Goal: Information Seeking & Learning: Learn about a topic

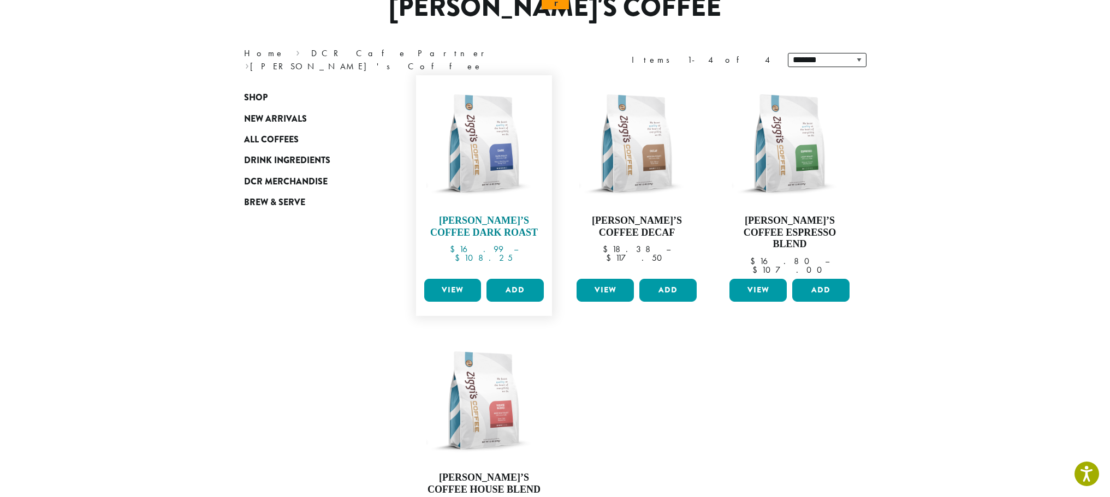
click at [489, 229] on h4 "Ziggi’s Coffee Dark Roast" at bounding box center [484, 226] width 126 height 23
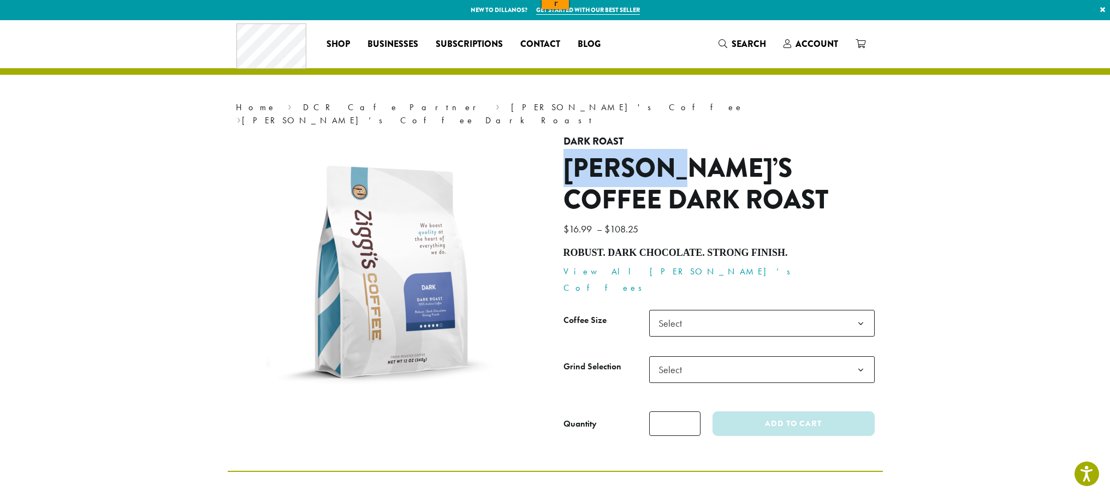
drag, startPoint x: 597, startPoint y: 165, endPoint x: 564, endPoint y: 153, distance: 35.4
click at [564, 153] on h1 "[PERSON_NAME]’s Coffee Dark Roast" at bounding box center [718, 184] width 311 height 63
click at [565, 153] on h1 "[PERSON_NAME]’s Coffee Dark Roast" at bounding box center [718, 184] width 311 height 63
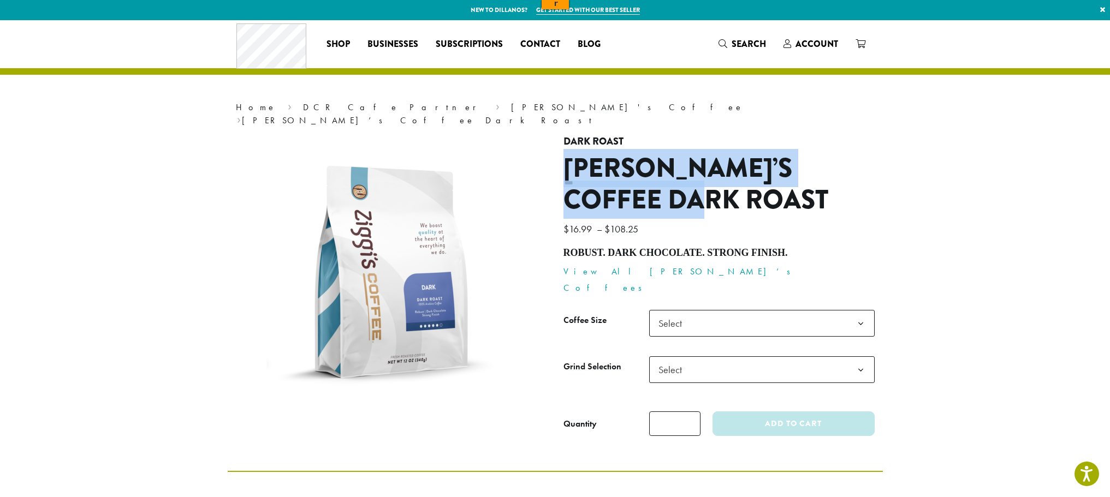
drag, startPoint x: 638, startPoint y: 195, endPoint x: 563, endPoint y: 152, distance: 86.3
click at [563, 153] on h1 "[PERSON_NAME]’s Coffee Dark Roast" at bounding box center [718, 184] width 311 height 63
copy h1 "[PERSON_NAME]’s Coffee Dark Roast"
click at [303, 108] on link "DCR Cafe Partner" at bounding box center [393, 107] width 181 height 11
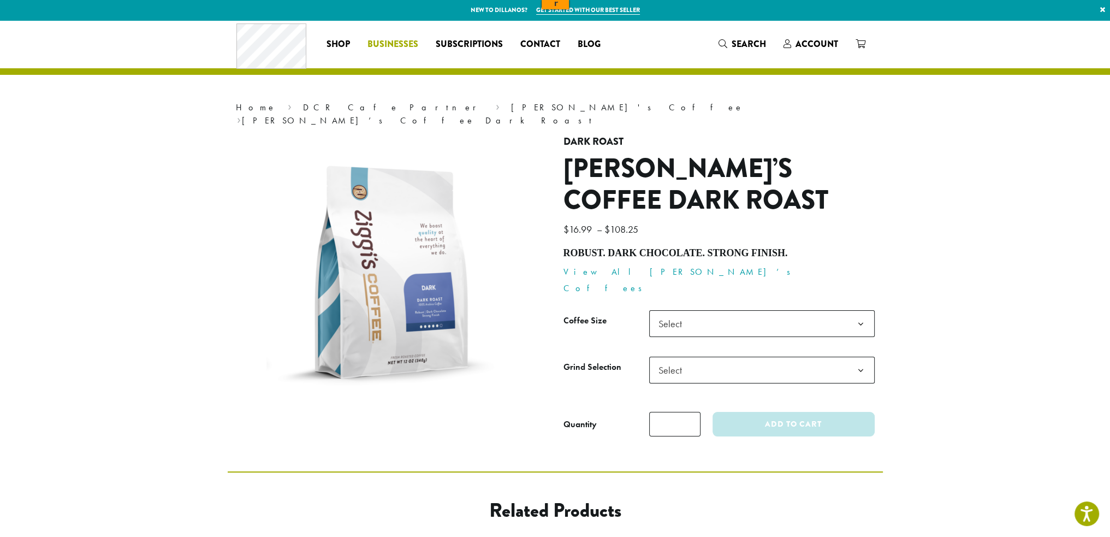
click at [412, 45] on span "Businesses" at bounding box center [392, 45] width 51 height 14
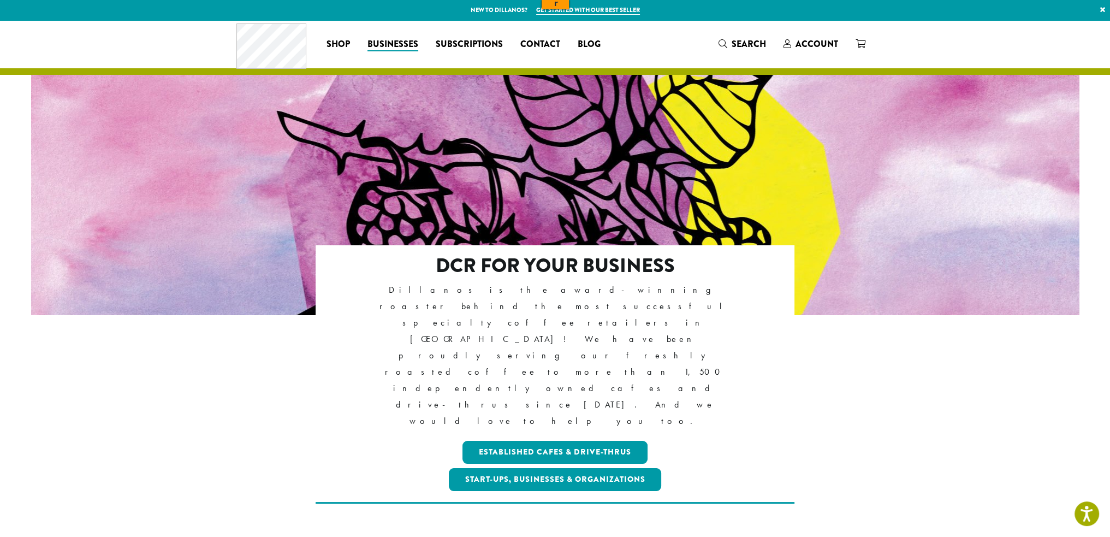
click at [583, 301] on p "Dillanos is the award-winning roaster behind the most successful specialty coff…" at bounding box center [554, 356] width 385 height 148
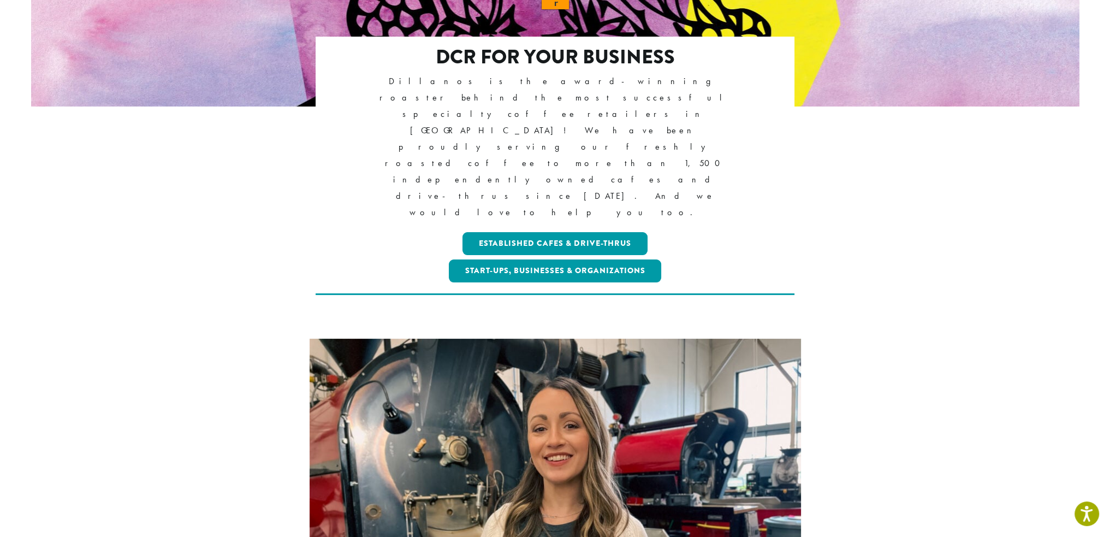
scroll to position [109, 0]
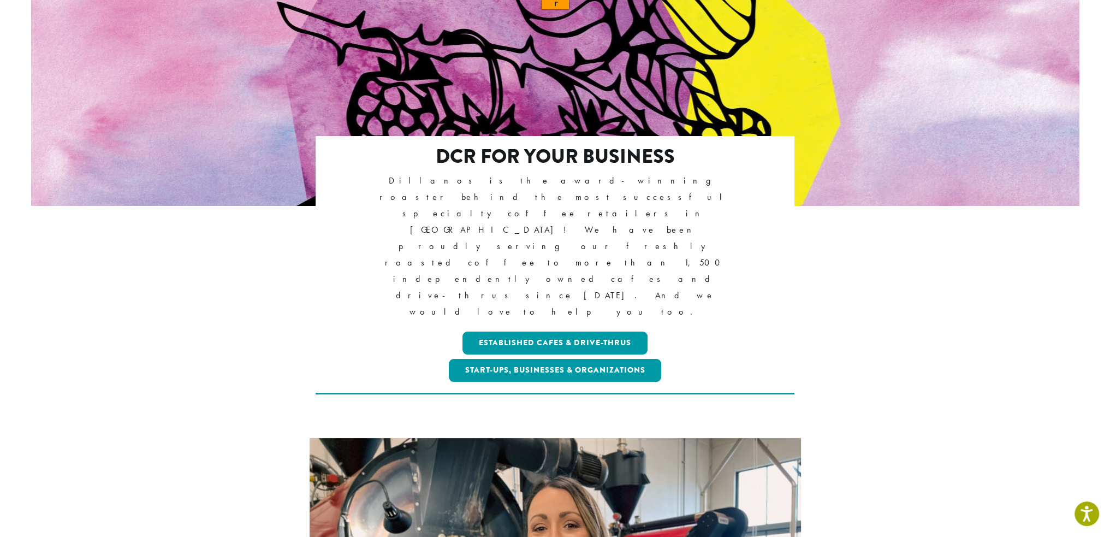
drag, startPoint x: 405, startPoint y: 192, endPoint x: 396, endPoint y: 190, distance: 8.8
click at [404, 192] on p "Dillanos is the award-winning roaster behind the most successful specialty coff…" at bounding box center [554, 246] width 385 height 148
drag, startPoint x: 397, startPoint y: 179, endPoint x: 255, endPoint y: 91, distance: 166.5
click at [362, 178] on p "Dillanos is the award-winning roaster behind the most successful specialty coff…" at bounding box center [554, 246] width 385 height 148
copy p "Dillanos"
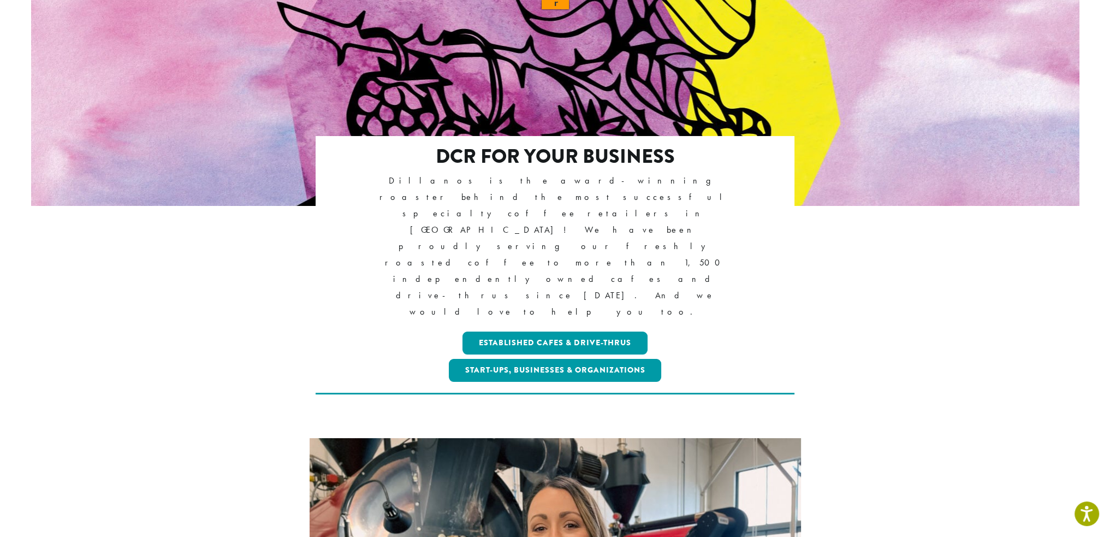
click at [459, 195] on p "Dillanos is the award-winning roaster behind the most successful specialty coff…" at bounding box center [554, 246] width 385 height 148
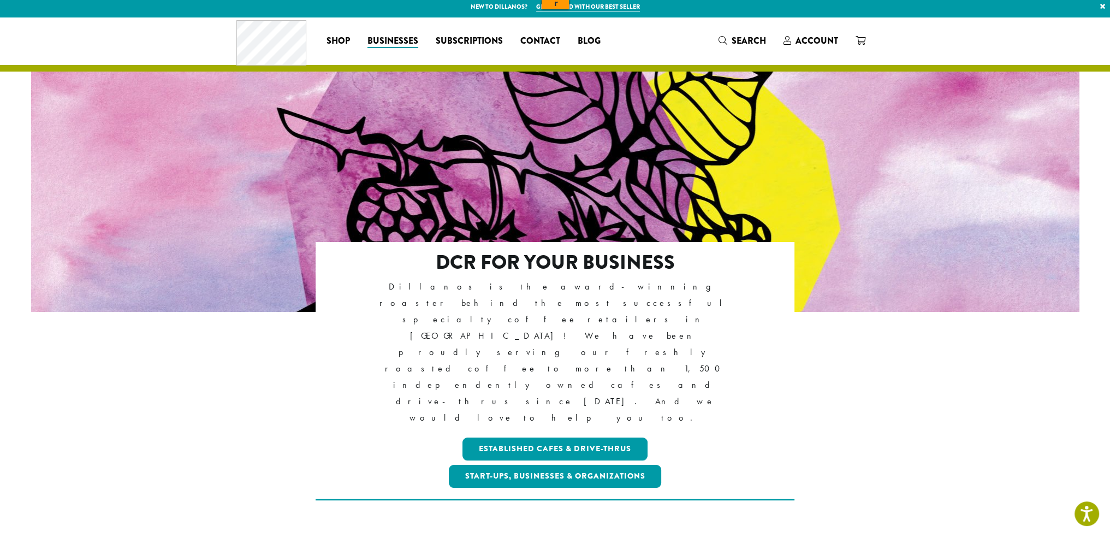
scroll to position [0, 0]
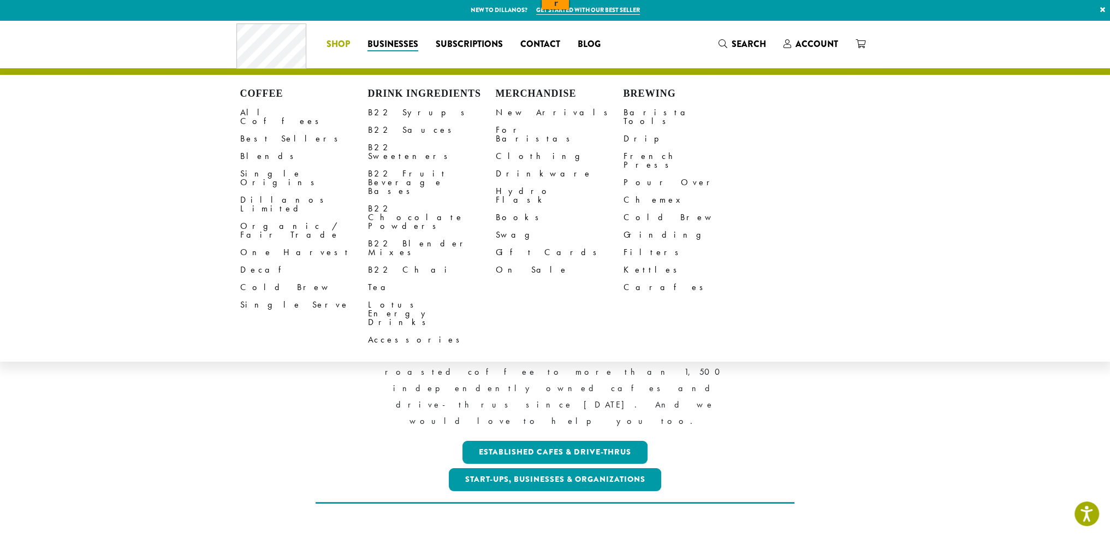
click at [331, 42] on li "Coffee All Coffees Best Sellers Blends Single Origins Dillanos Limited Organic …" at bounding box center [338, 43] width 41 height 17
click at [267, 109] on link "All Coffees" at bounding box center [304, 117] width 128 height 26
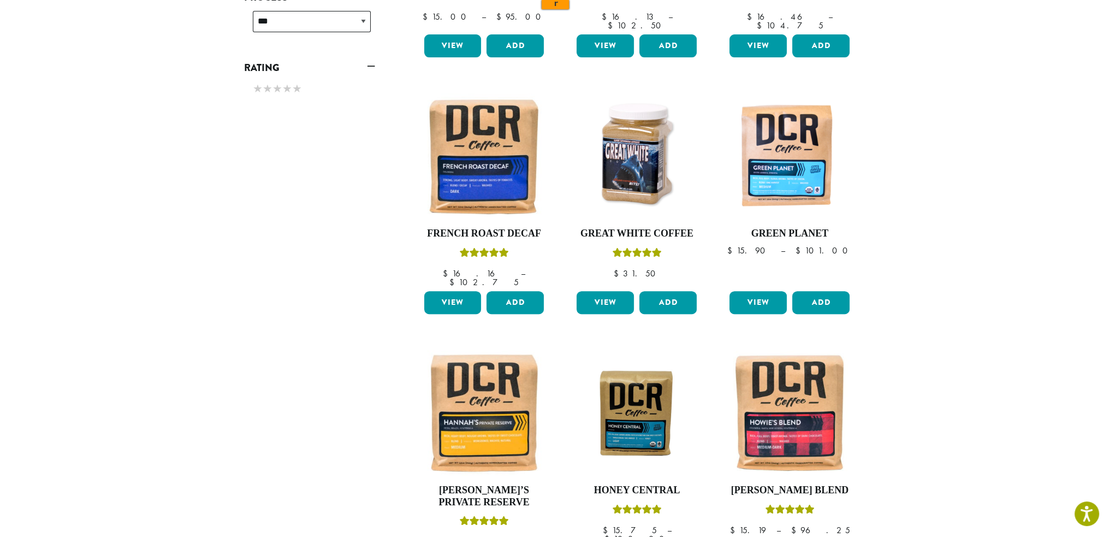
scroll to position [871, 0]
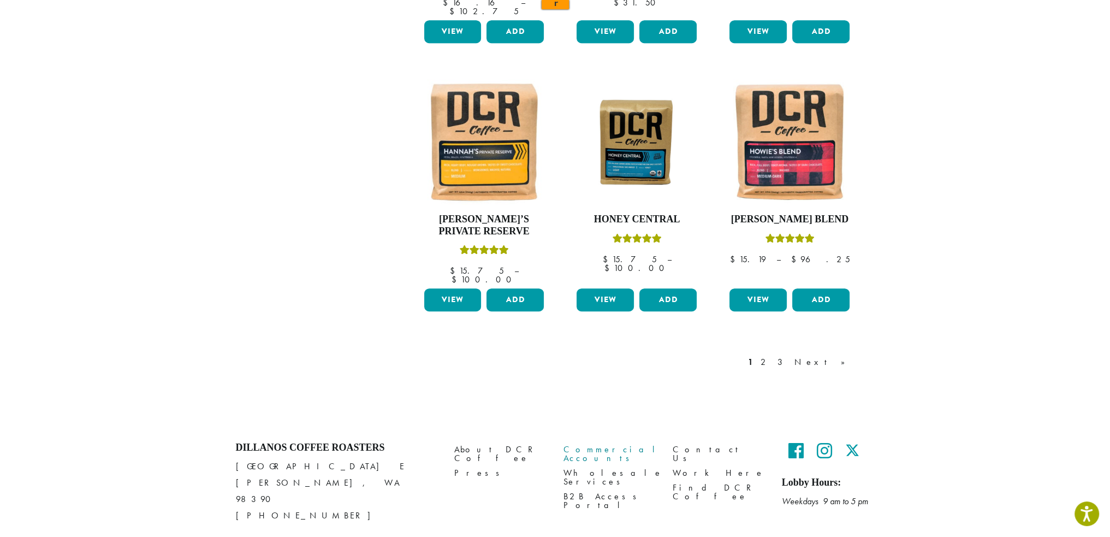
click at [587, 442] on link "Commercial Accounts" at bounding box center [609, 453] width 93 height 23
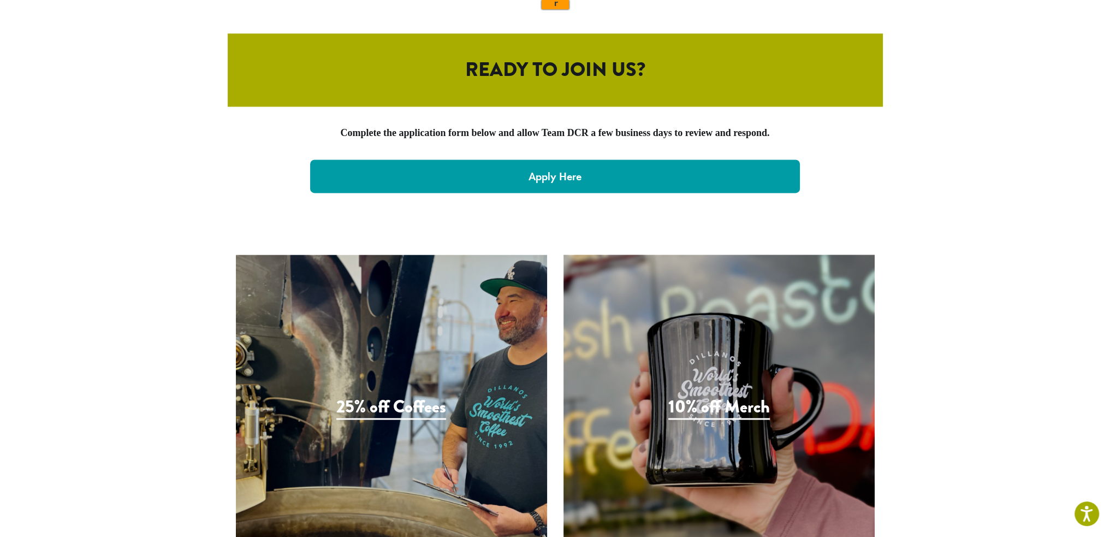
scroll to position [2260, 0]
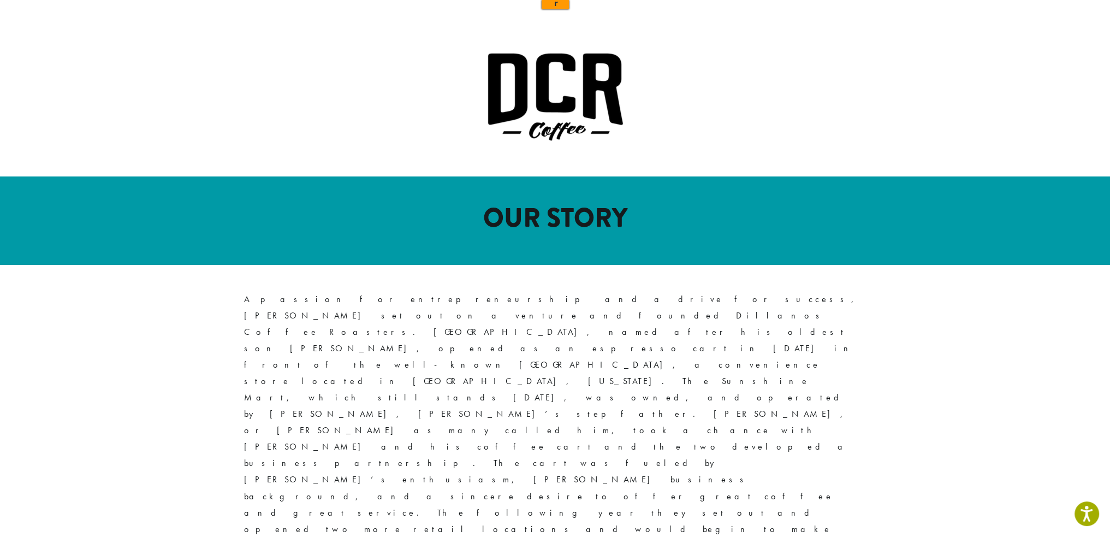
scroll to position [382, 0]
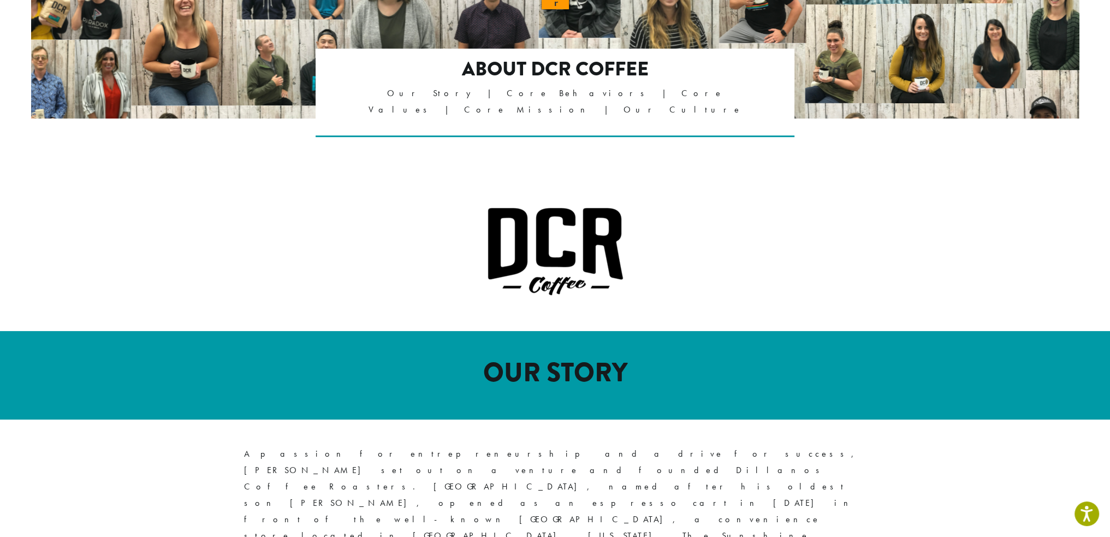
scroll to position [0, 0]
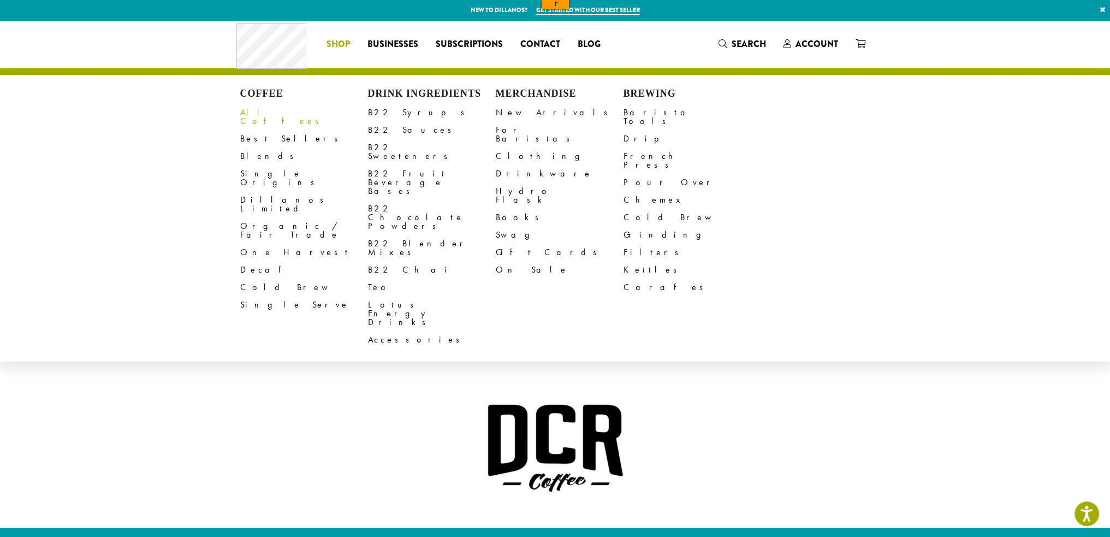
click at [264, 114] on link "All Coffees" at bounding box center [304, 117] width 128 height 26
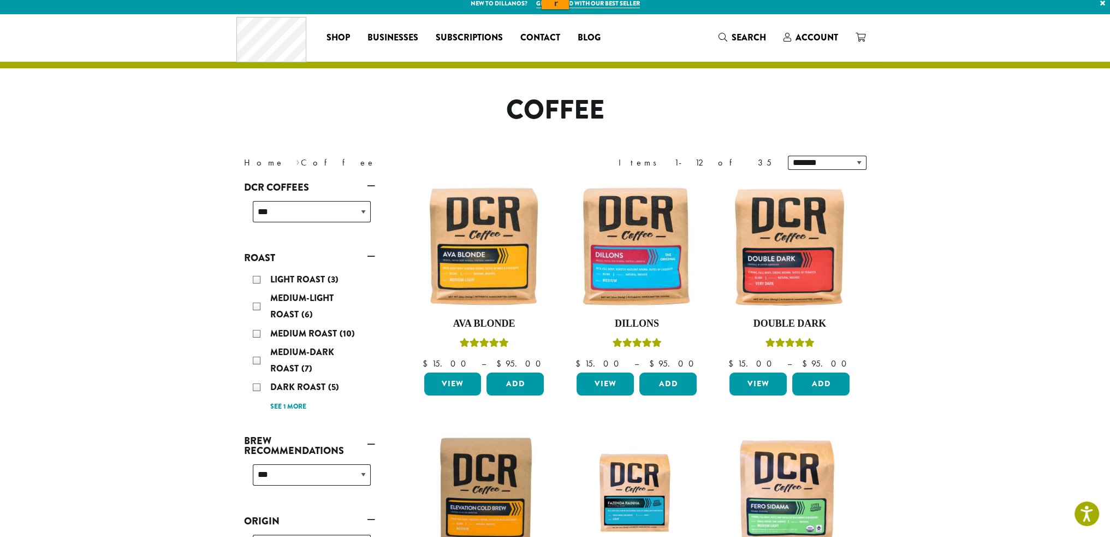
scroll to position [55, 0]
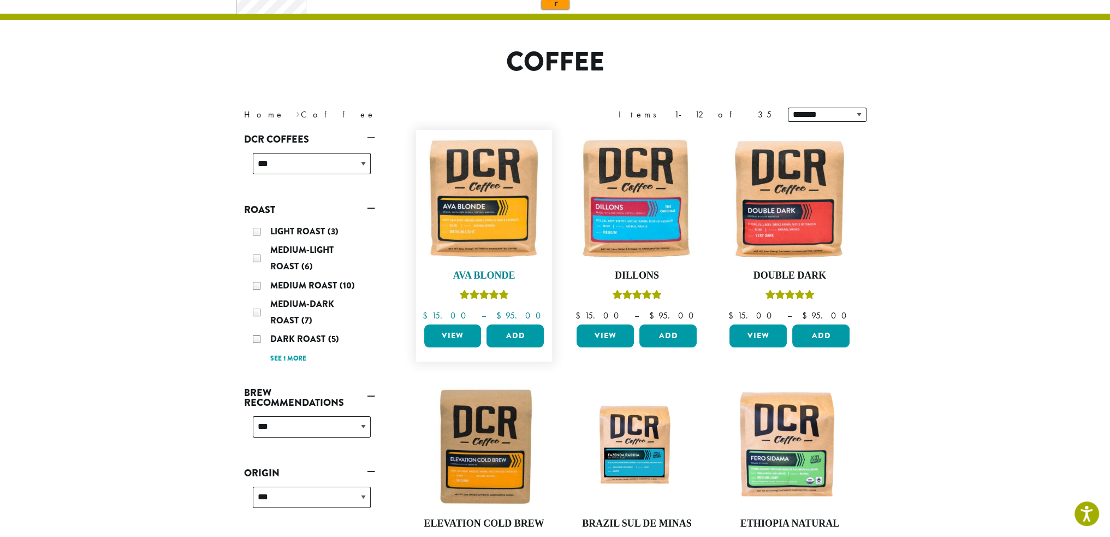
click at [499, 217] on img at bounding box center [484, 198] width 126 height 126
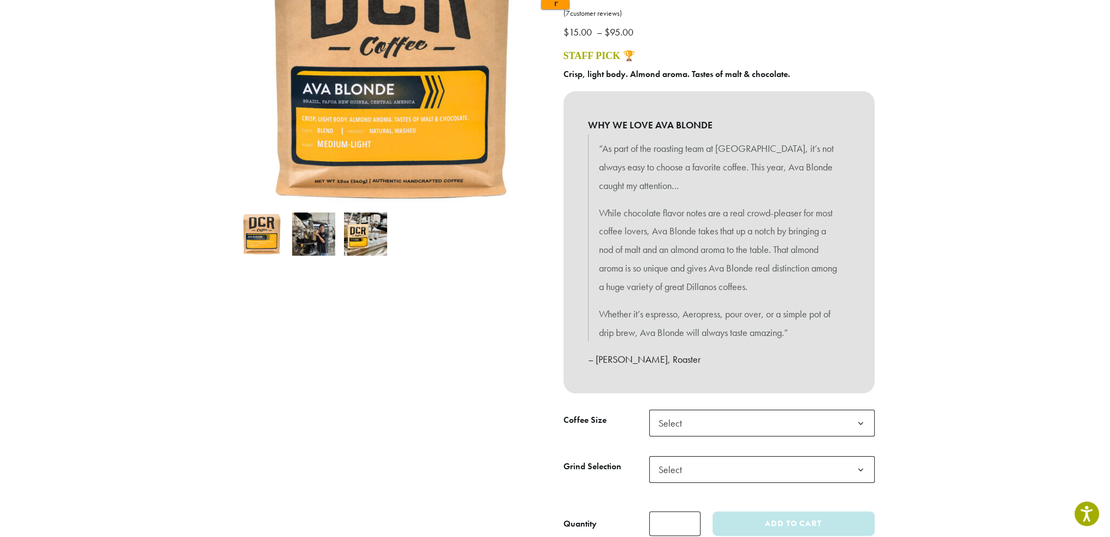
scroll to position [273, 0]
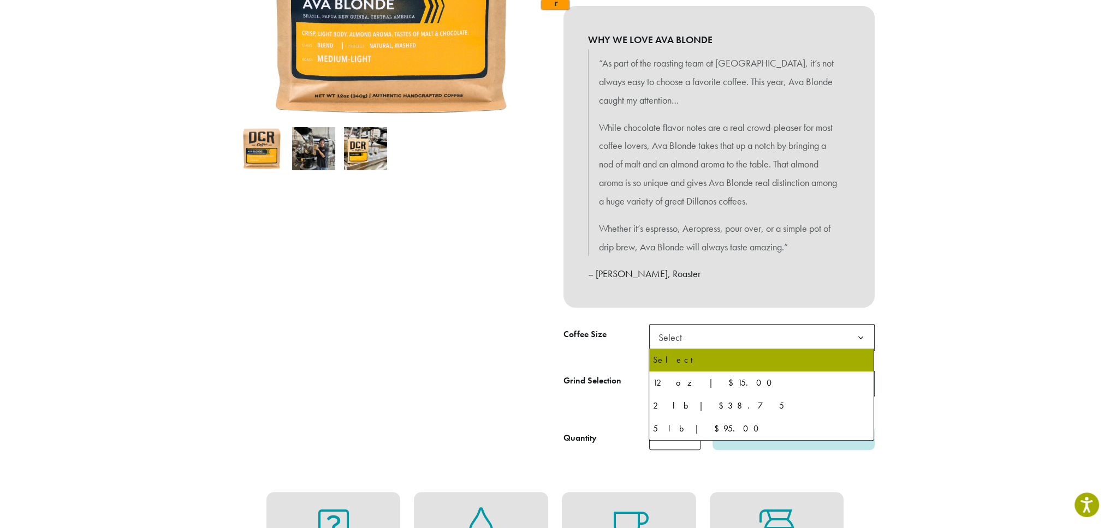
click at [793, 335] on span "Select" at bounding box center [761, 337] width 225 height 27
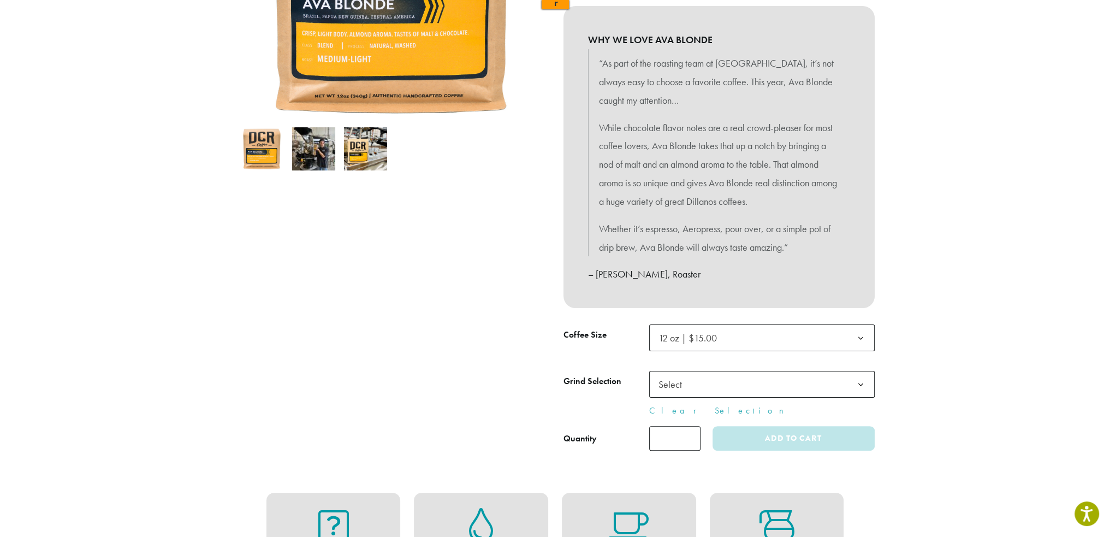
click at [757, 380] on span "Select" at bounding box center [761, 384] width 225 height 27
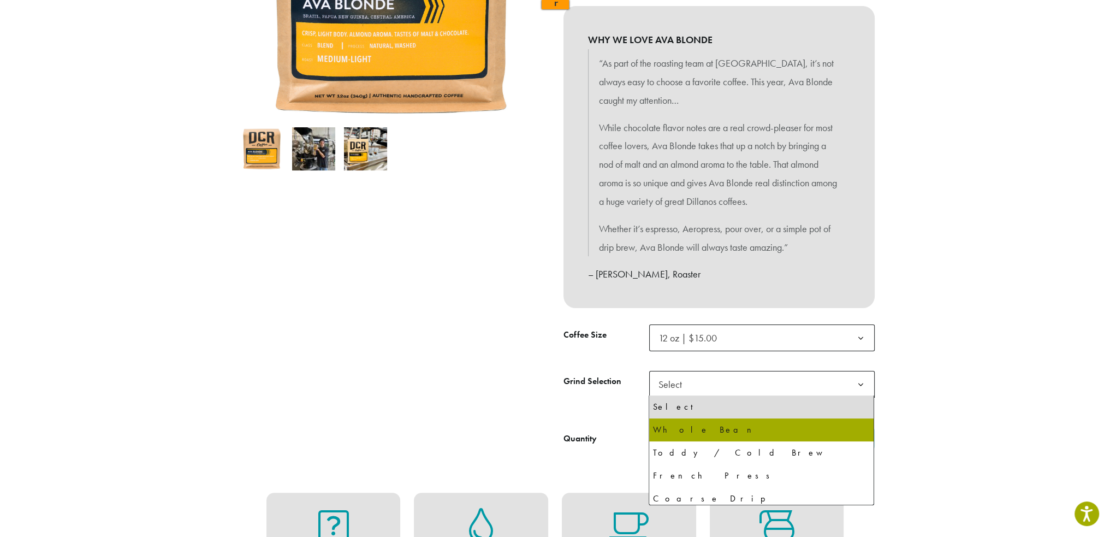
select select "*********"
select select "**********"
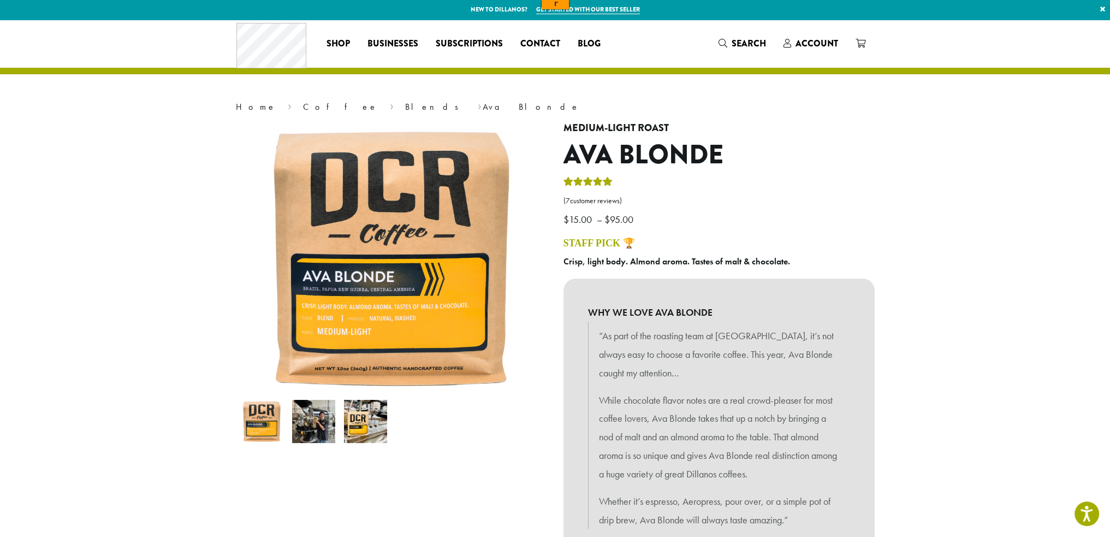
scroll to position [0, 0]
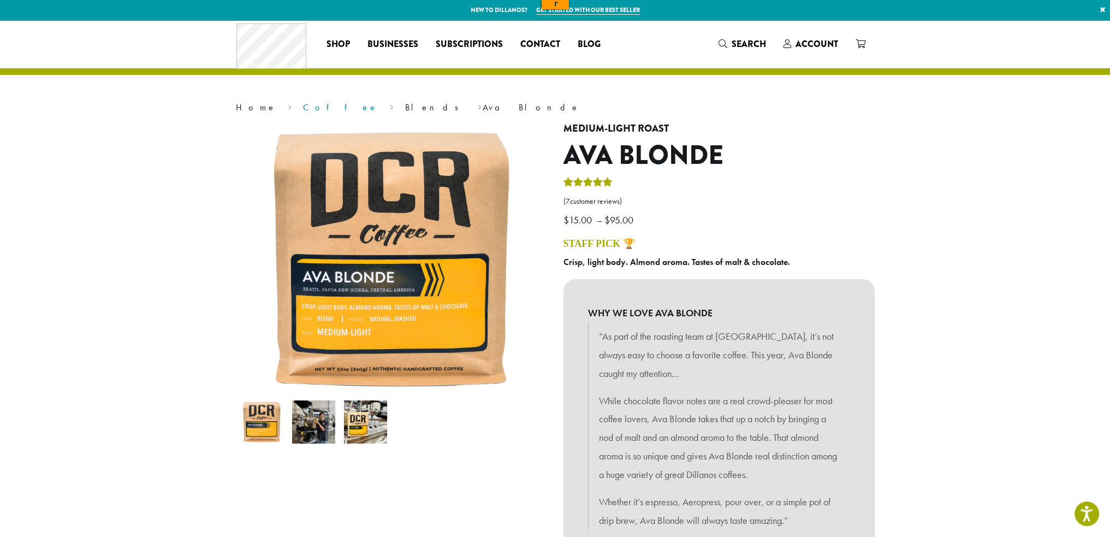
click at [303, 109] on link "Coffee" at bounding box center [340, 107] width 75 height 11
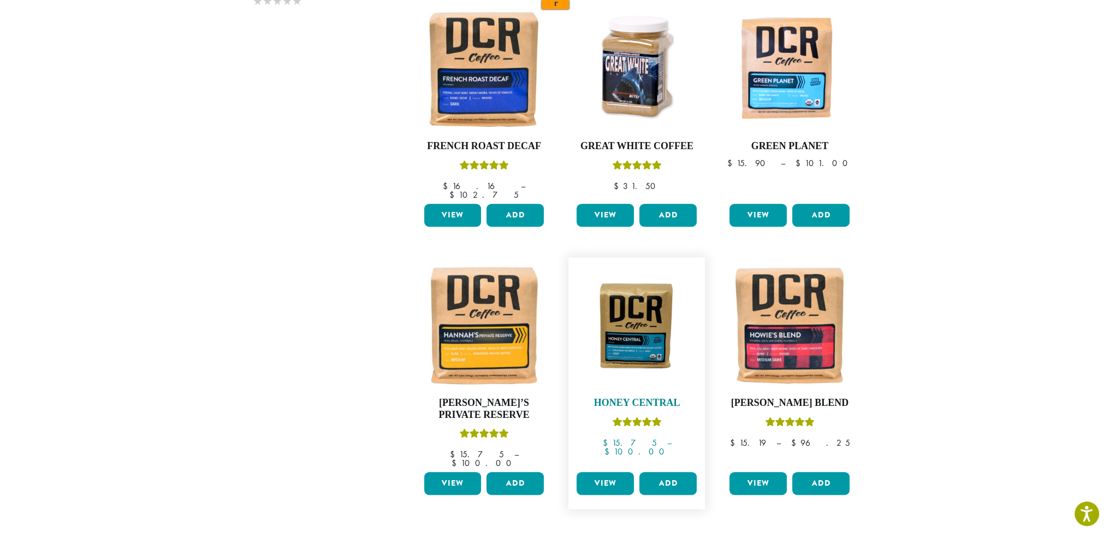
scroll to position [871, 0]
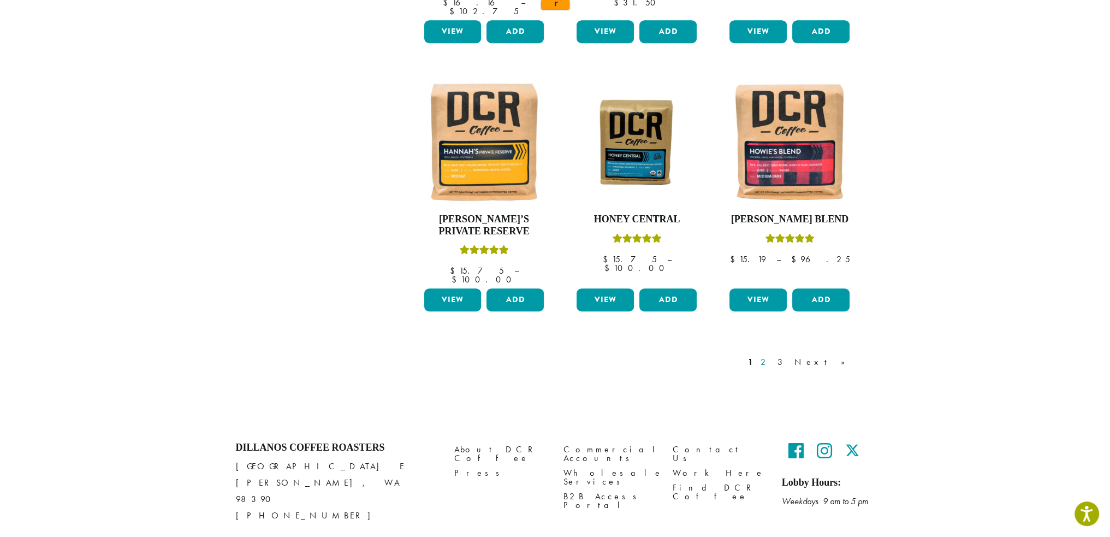
click at [772, 355] on link "2" at bounding box center [765, 361] width 14 height 13
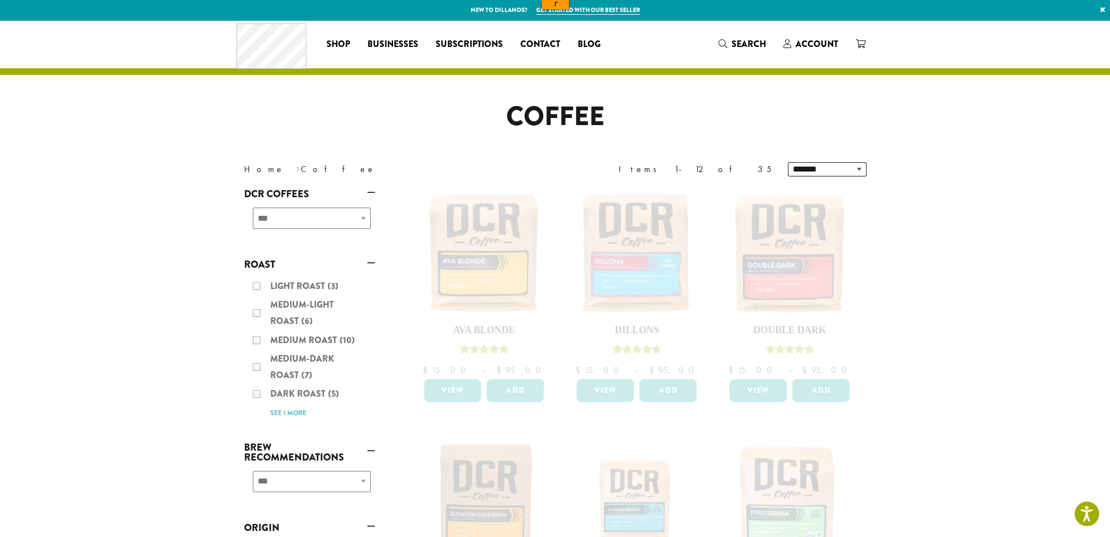
drag, startPoint x: 586, startPoint y: 116, endPoint x: 502, endPoint y: 78, distance: 92.1
click at [587, 115] on h1 "Coffee" at bounding box center [555, 117] width 639 height 32
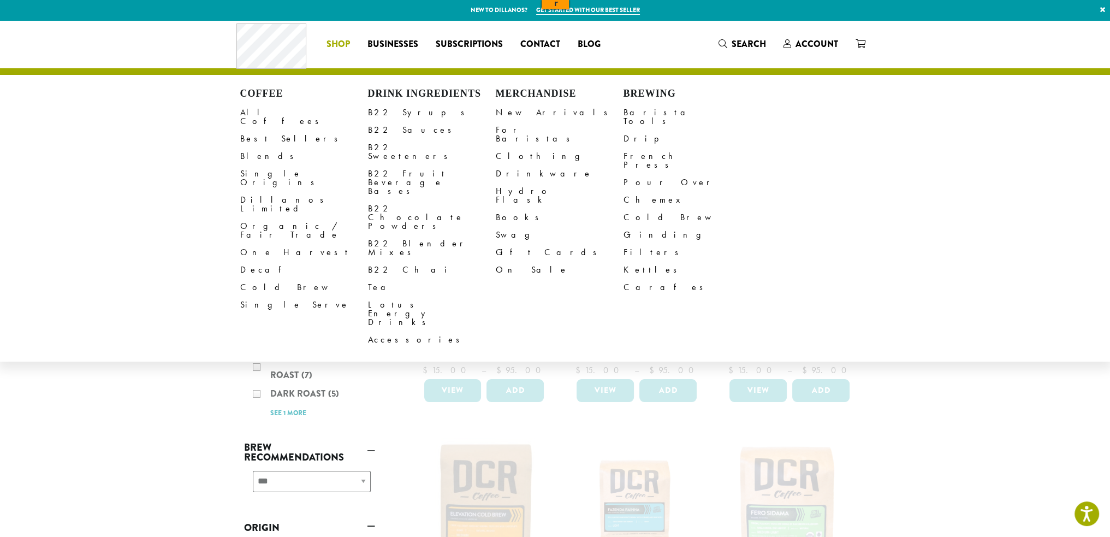
click at [345, 43] on li "Coffee All Coffees Best Sellers Blends Single Origins Dillanos Limited Organic …" at bounding box center [338, 43] width 41 height 17
click at [267, 130] on link "Best Sellers" at bounding box center [304, 138] width 128 height 17
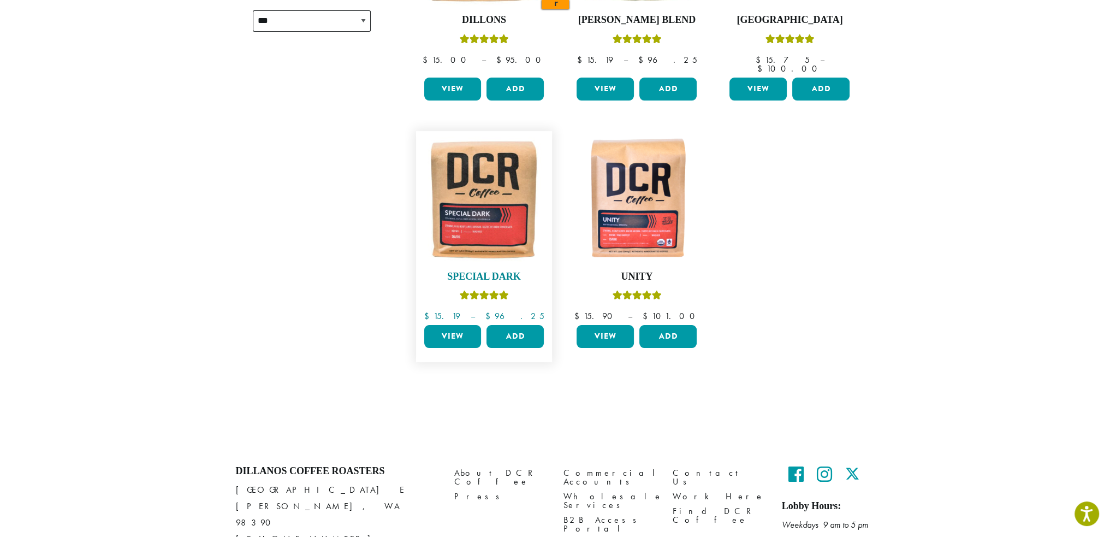
scroll to position [327, 0]
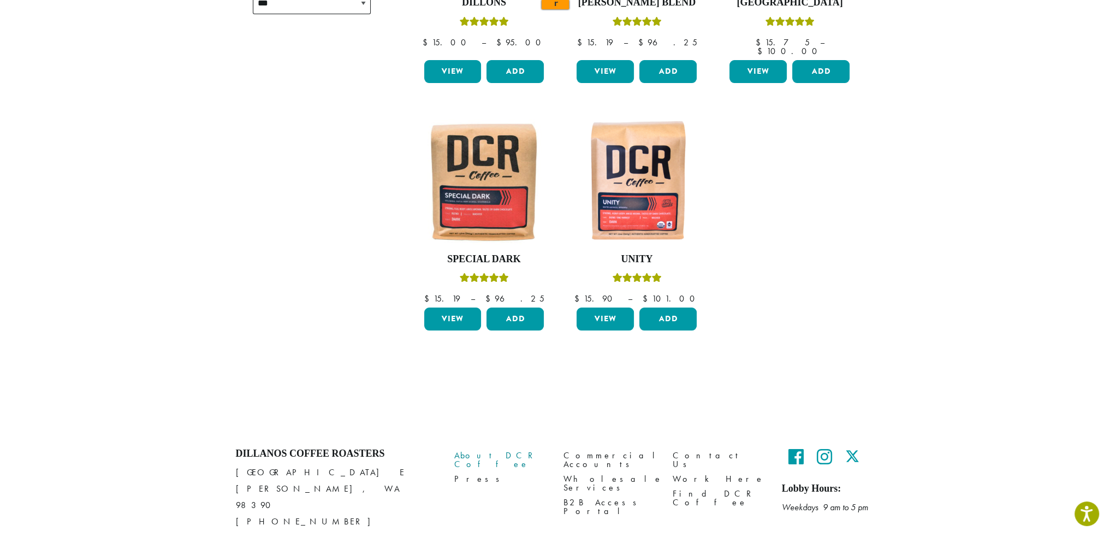
click at [496, 448] on link "About DCR Coffee" at bounding box center [500, 459] width 93 height 23
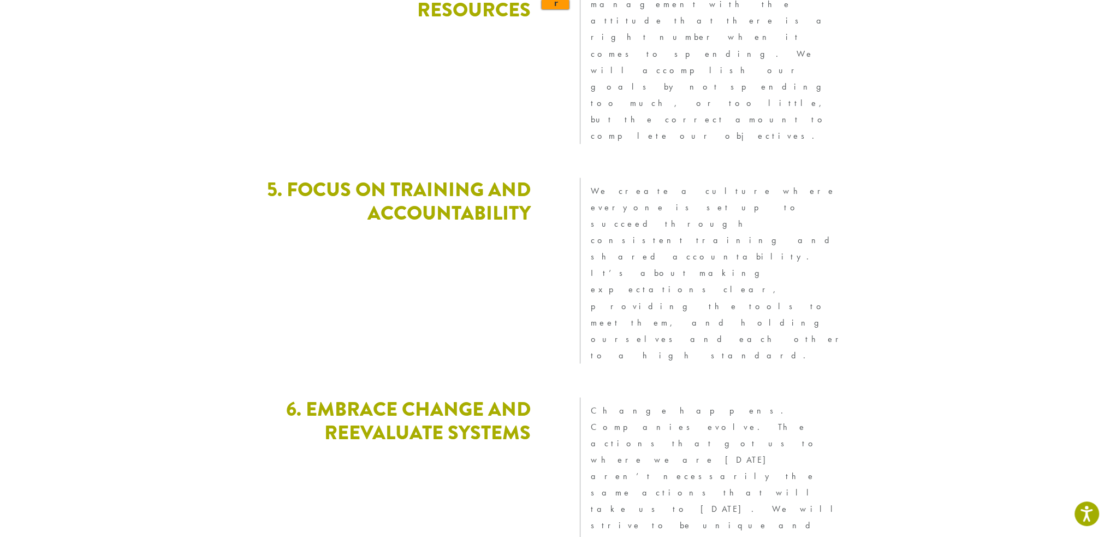
scroll to position [2928, 0]
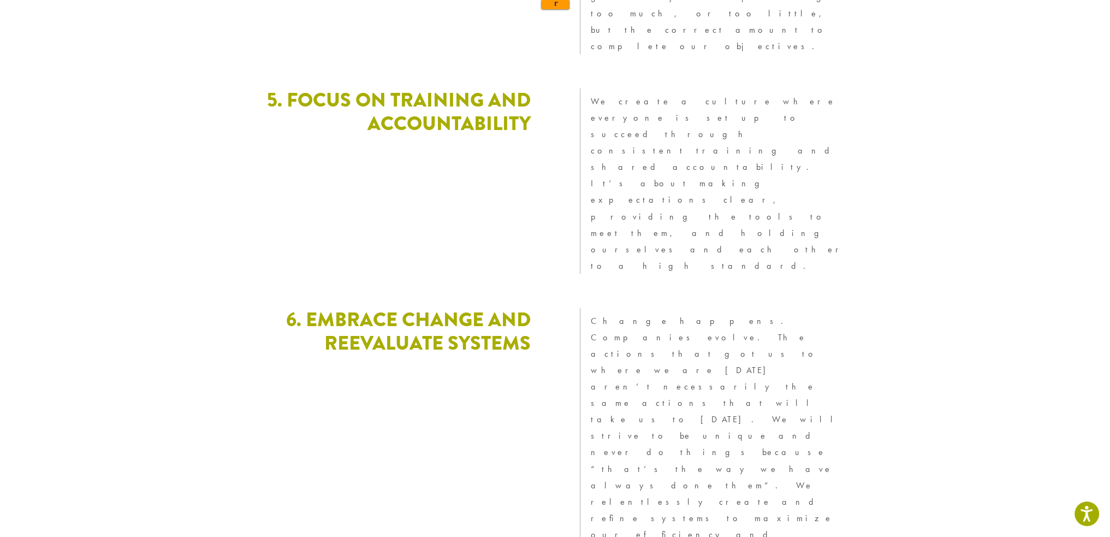
drag, startPoint x: 390, startPoint y: 421, endPoint x: 240, endPoint y: 417, distance: 150.2
copy h4 "Dillanos Coffee Roasters"
drag, startPoint x: 288, startPoint y: 164, endPoint x: 235, endPoint y: 80, distance: 100.1
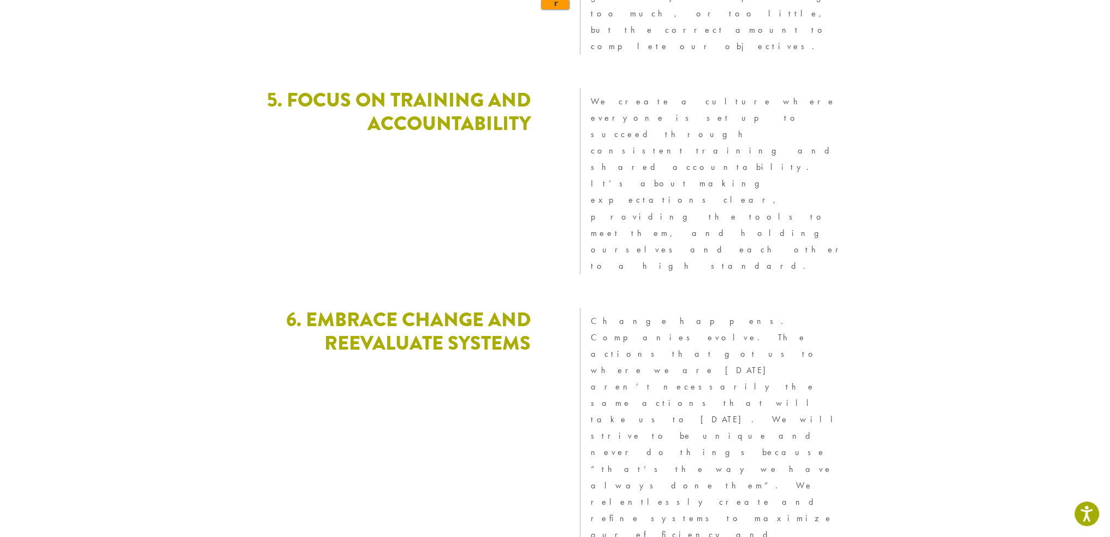
copy p "Dillanos"
drag, startPoint x: 385, startPoint y: 425, endPoint x: 258, endPoint y: 418, distance: 127.4
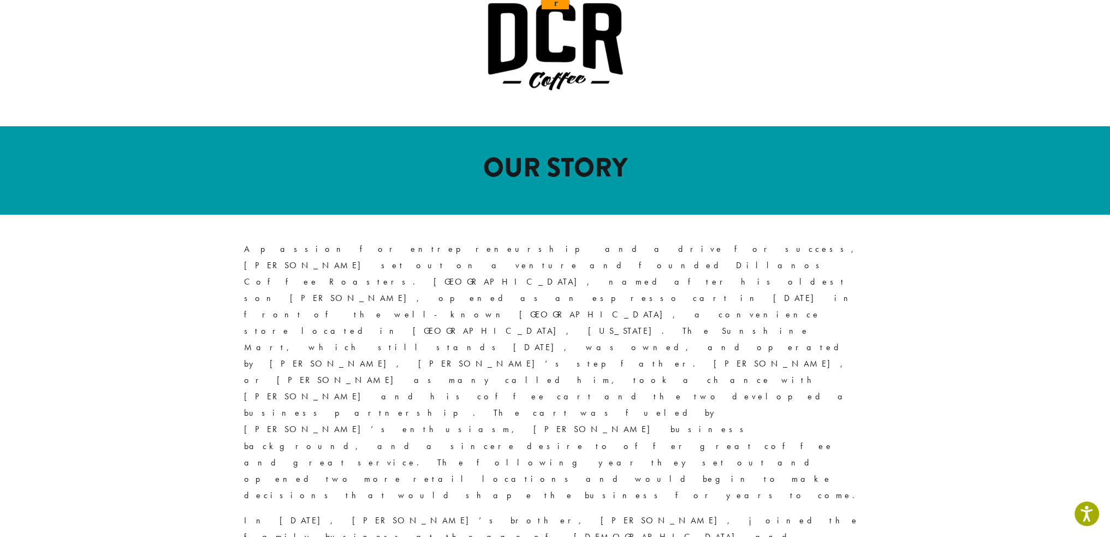
scroll to position [0, 0]
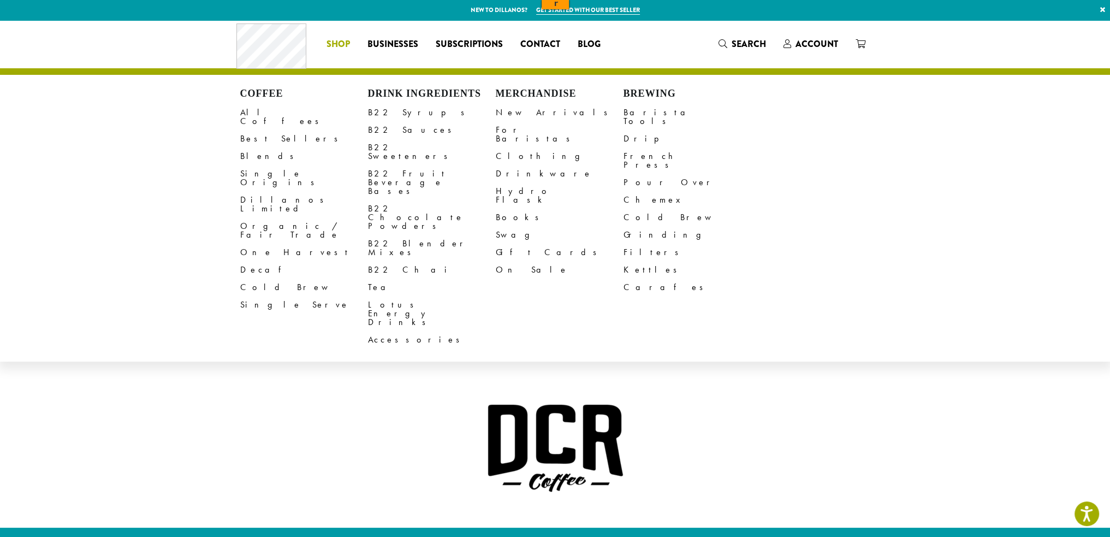
click at [350, 43] on link "Shop" at bounding box center [338, 43] width 41 height 17
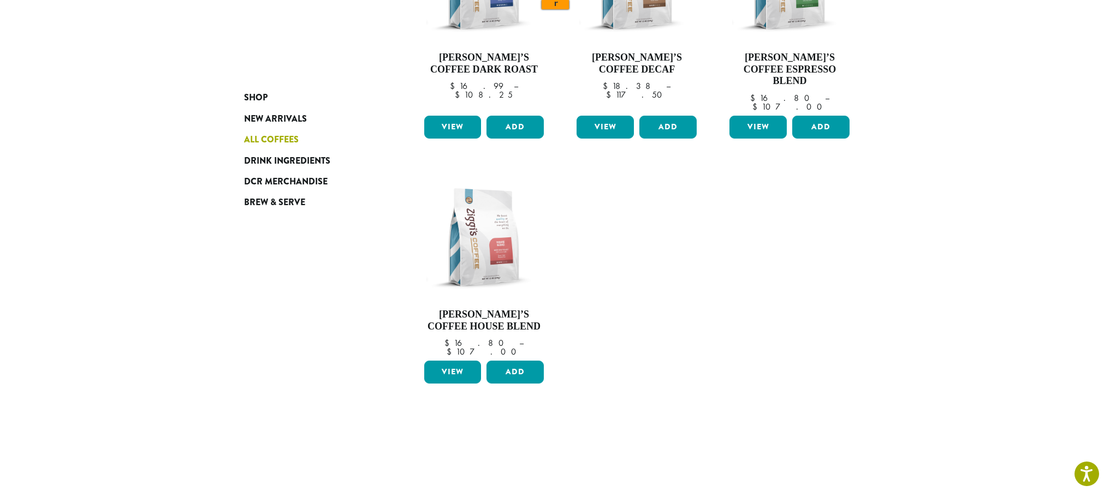
scroll to position [273, 0]
click at [479, 249] on img at bounding box center [484, 237] width 126 height 126
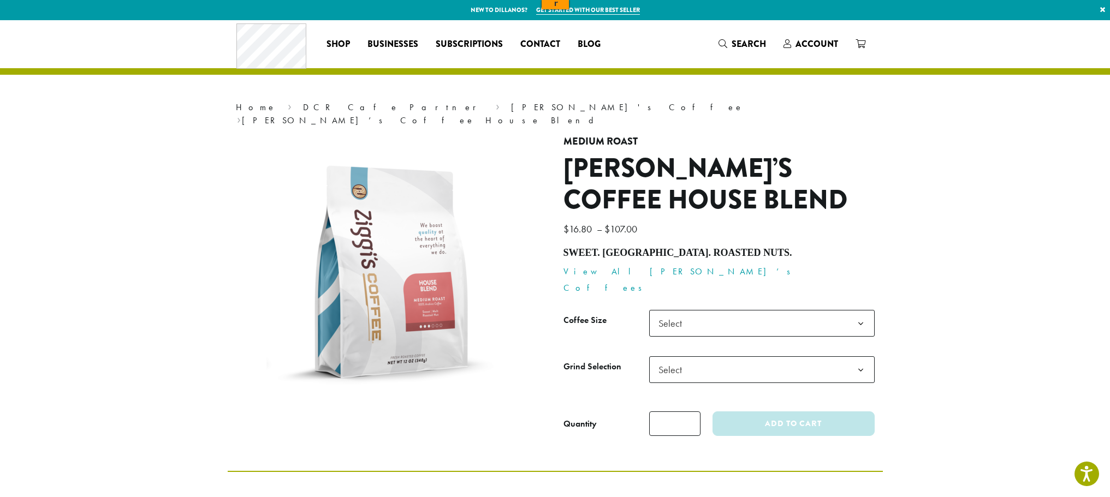
click at [624, 190] on h1 "[PERSON_NAME]’s Coffee House Blend" at bounding box center [718, 184] width 311 height 63
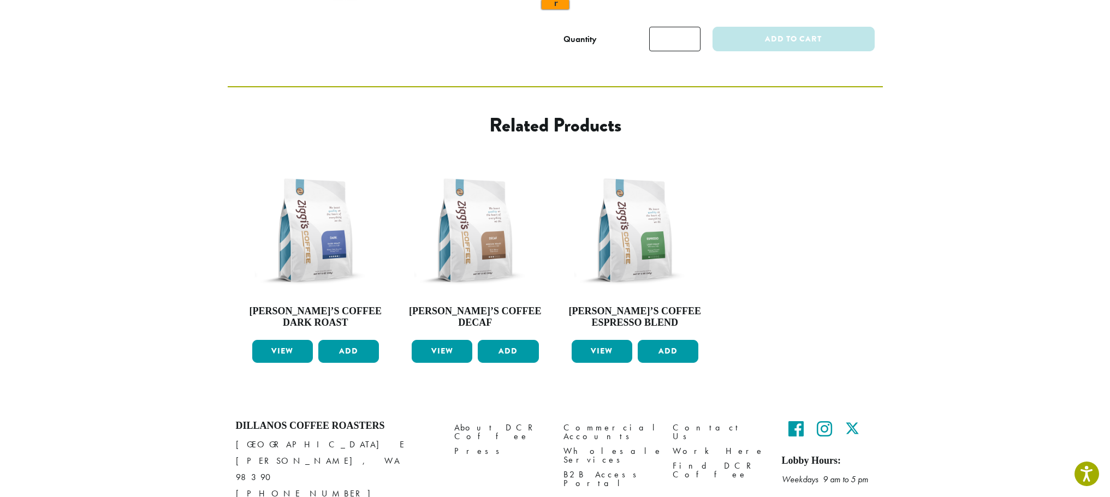
scroll to position [401, 0]
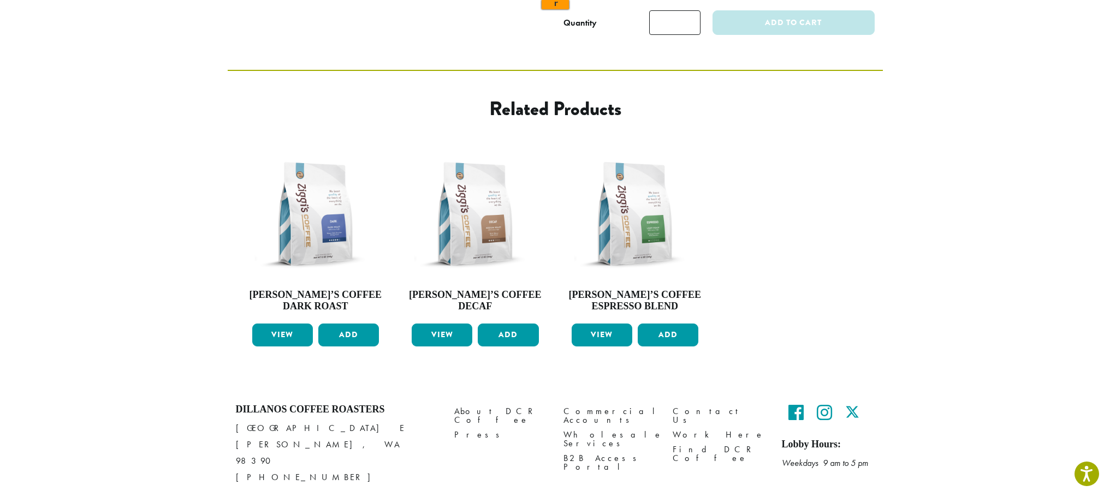
drag, startPoint x: 334, startPoint y: 477, endPoint x: 264, endPoint y: 475, distance: 70.4
copy p "Dillanos Coffee Roasters"
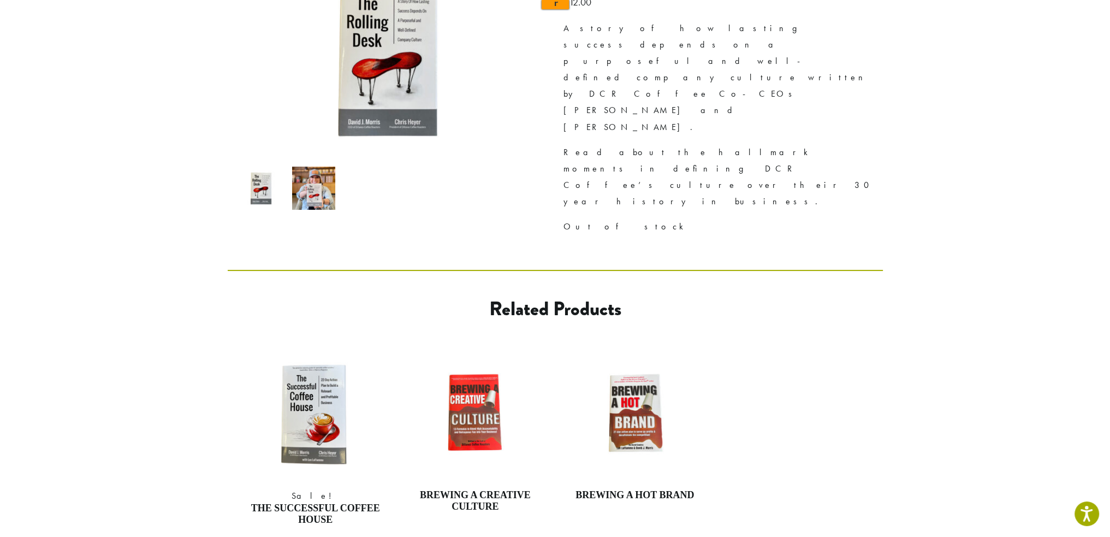
scroll to position [273, 0]
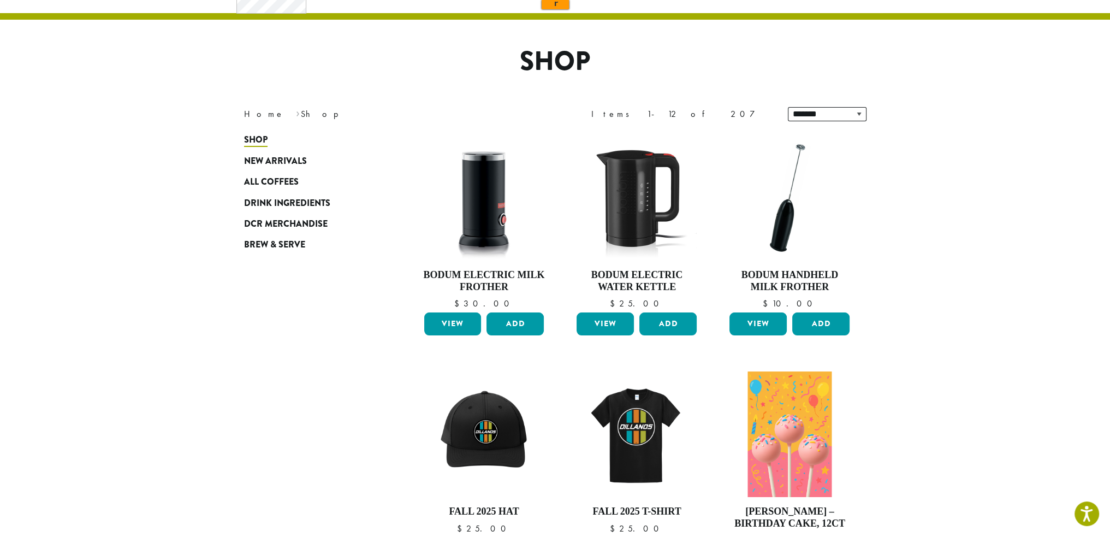
scroll to position [55, 0]
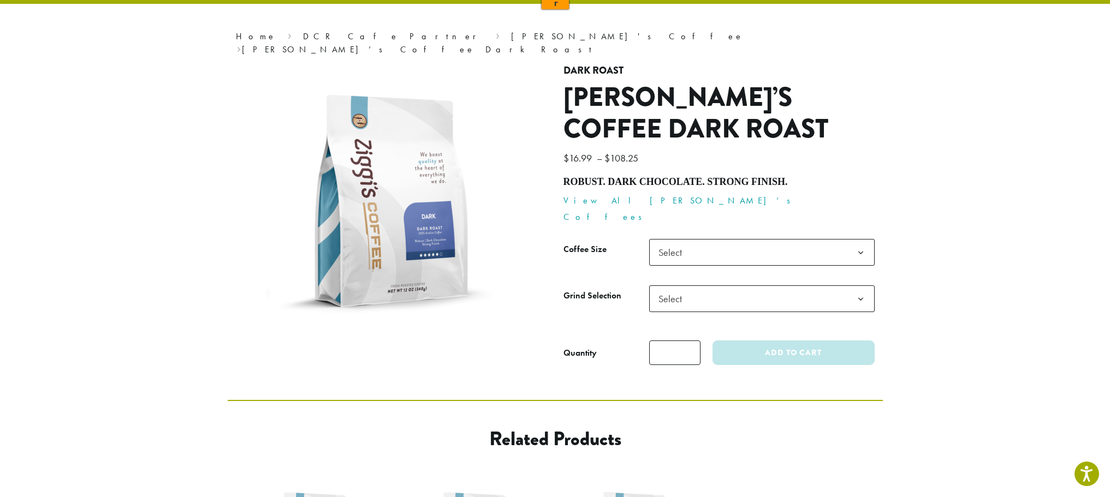
scroll to position [19, 0]
